Goal: Navigation & Orientation: Find specific page/section

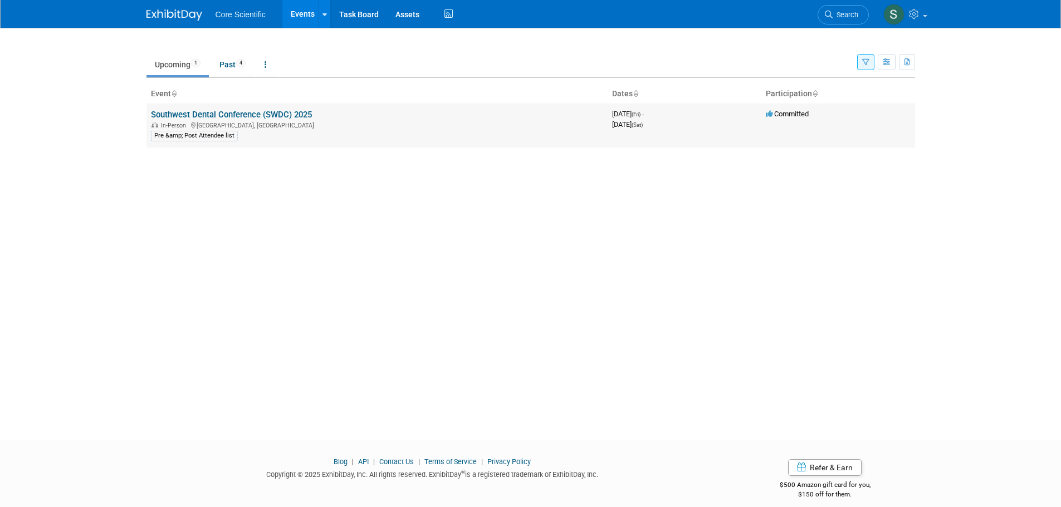
click at [263, 110] on link "Southwest Dental Conference (SWDC) 2025" at bounding box center [231, 115] width 161 height 10
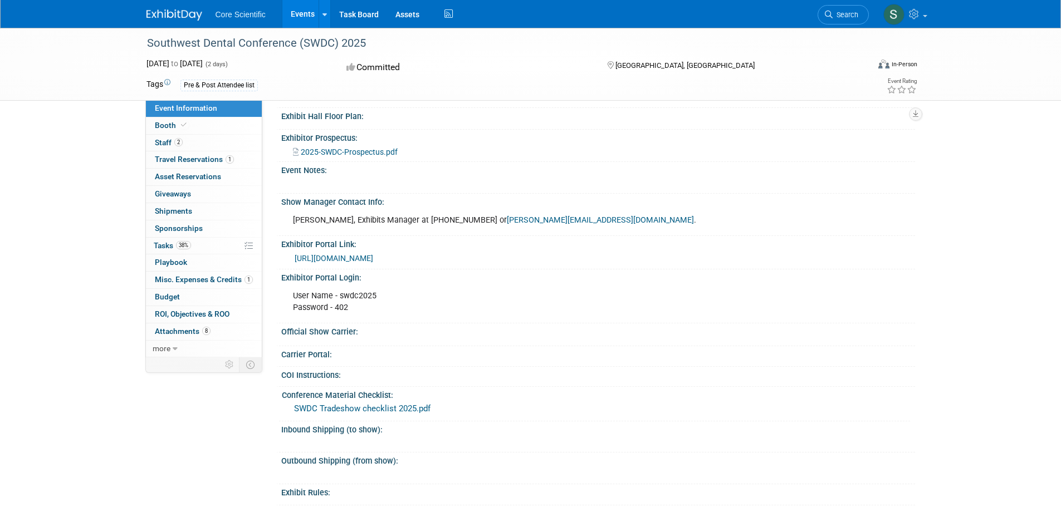
scroll to position [334, 0]
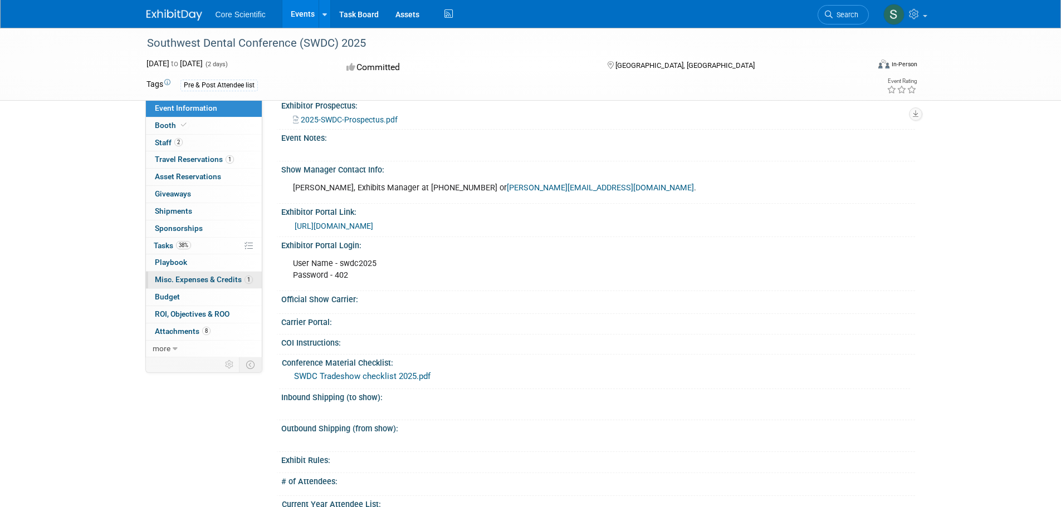
click at [224, 278] on span "Misc. Expenses & Credits 1" at bounding box center [204, 279] width 98 height 9
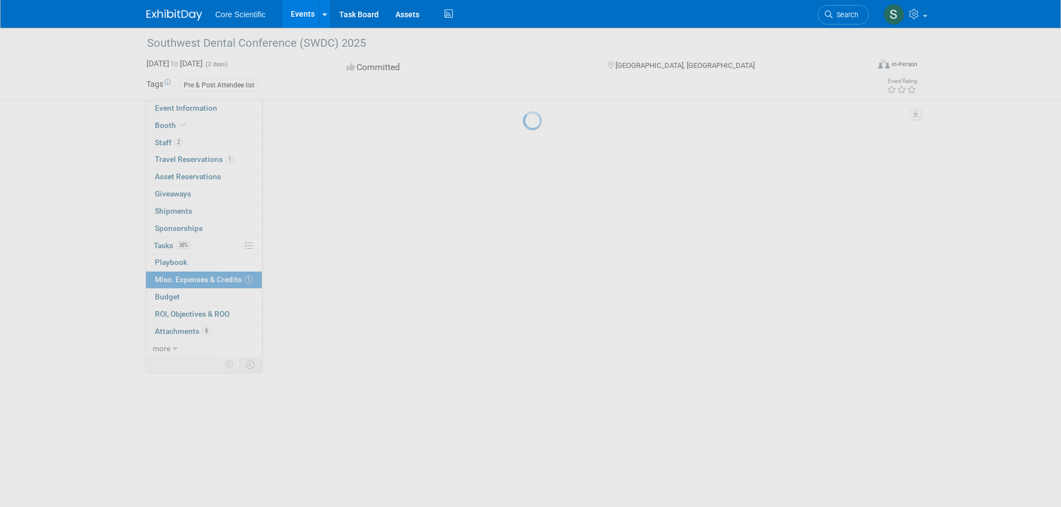
scroll to position [0, 0]
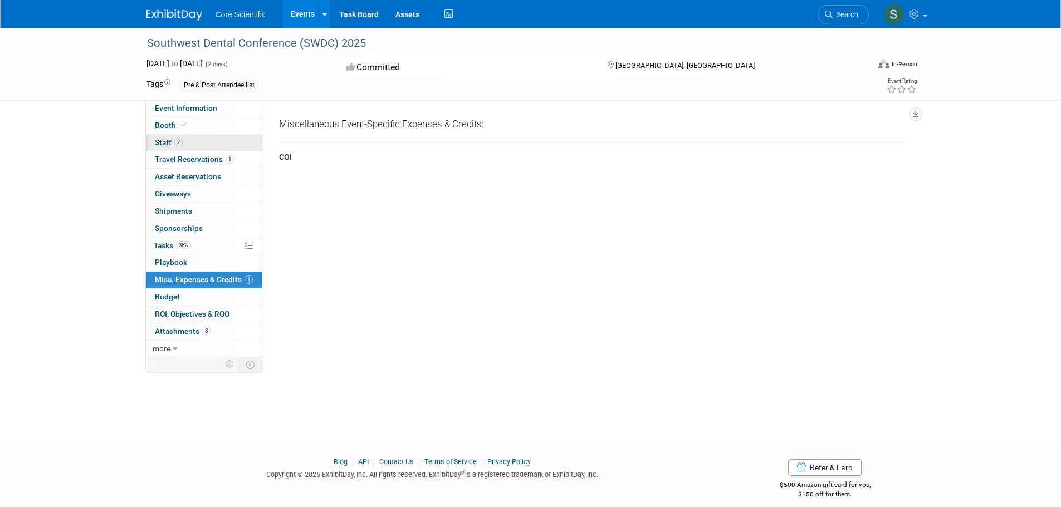
click at [159, 146] on span "Staff 2" at bounding box center [169, 142] width 28 height 9
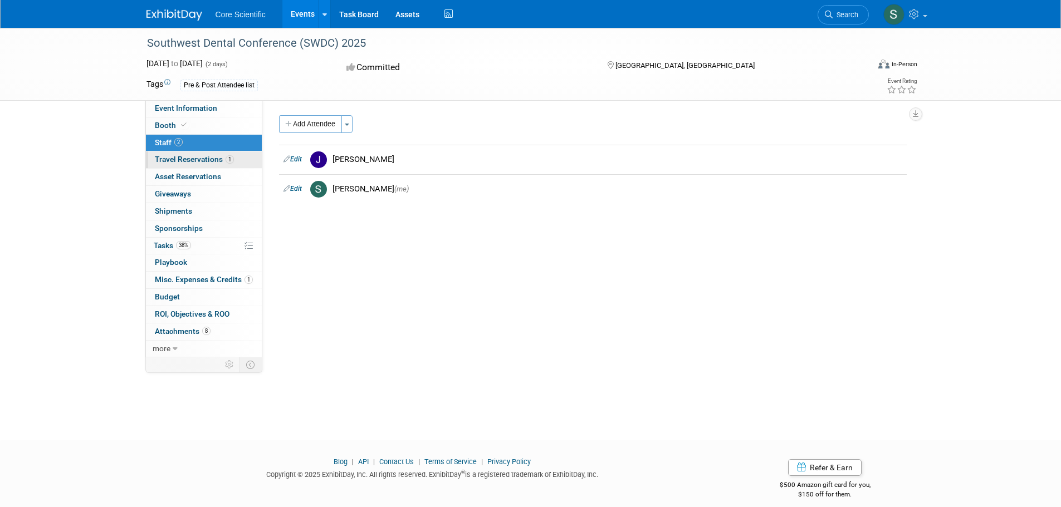
click at [170, 160] on span "Travel Reservations 1" at bounding box center [194, 159] width 79 height 9
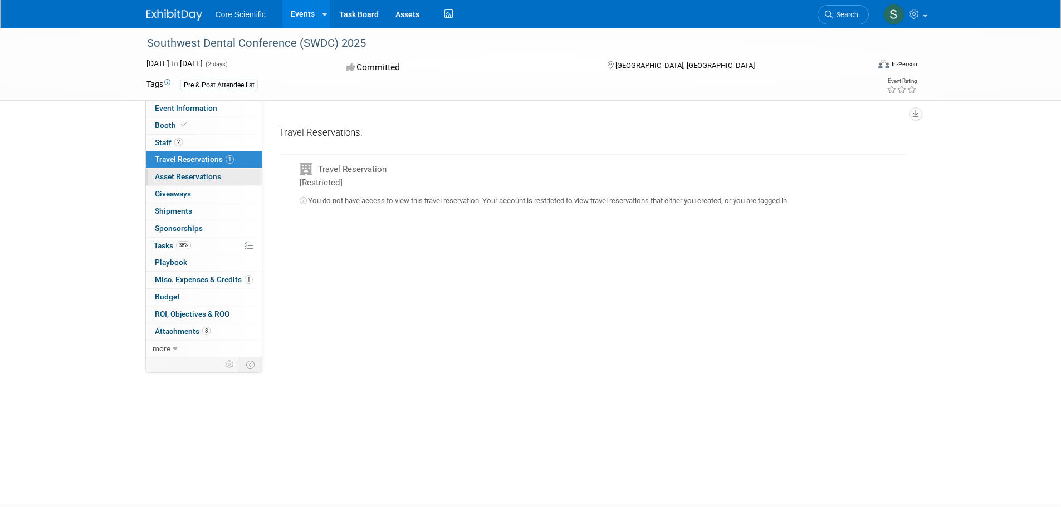
click at [174, 181] on span "Asset Reservations 0" at bounding box center [188, 176] width 66 height 9
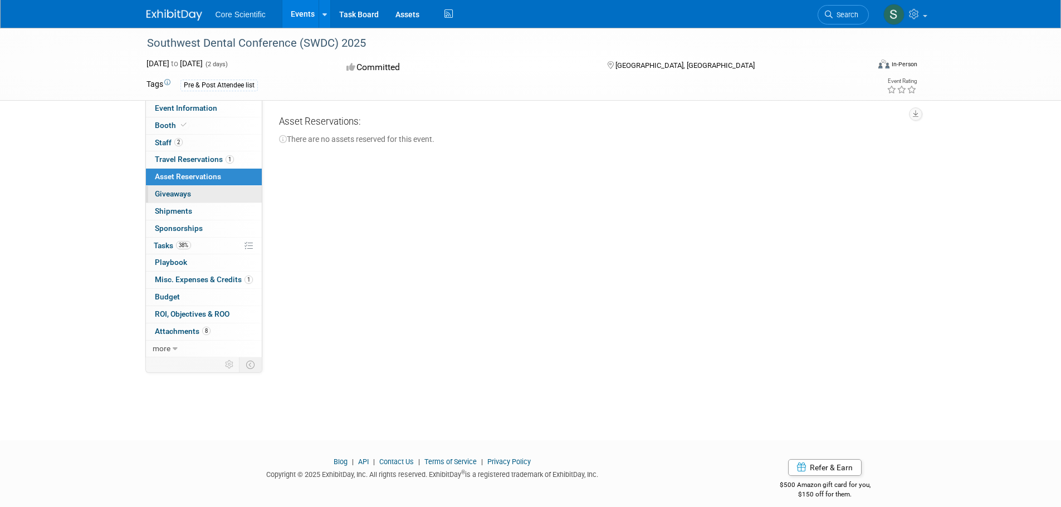
click at [171, 192] on span "Giveaways 0" at bounding box center [173, 193] width 36 height 9
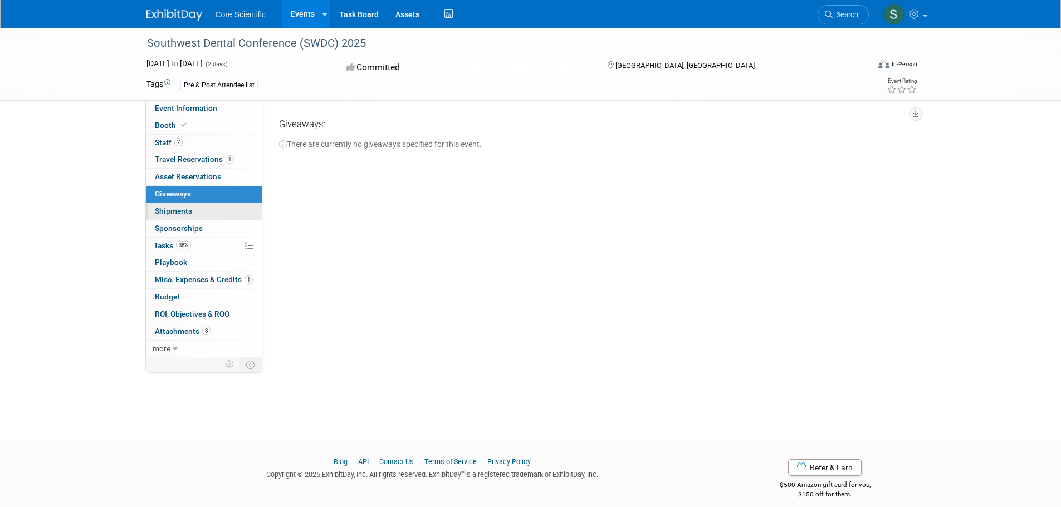
click at [170, 208] on span "Shipments 0" at bounding box center [173, 211] width 37 height 9
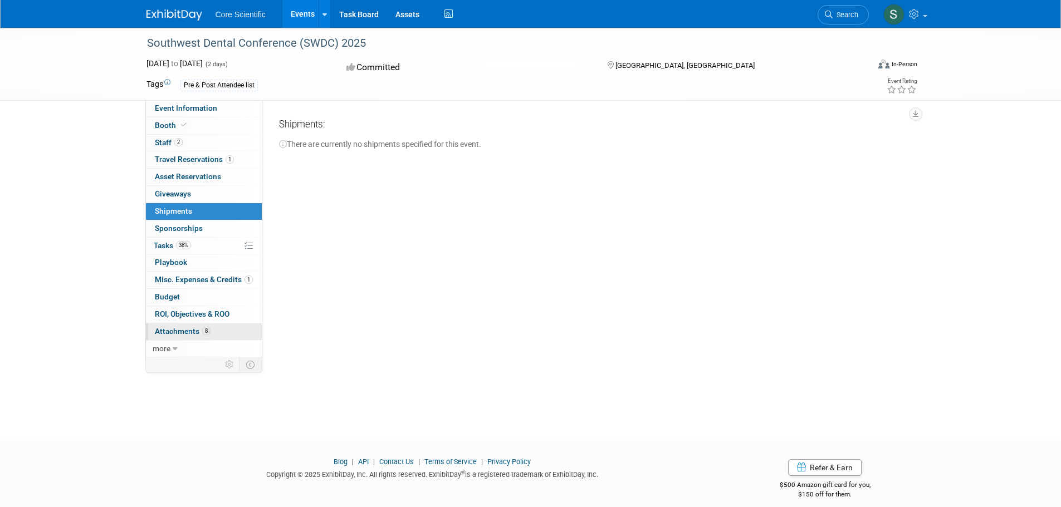
click at [178, 329] on span "Attachments 8" at bounding box center [183, 331] width 56 height 9
